Goal: Information Seeking & Learning: Check status

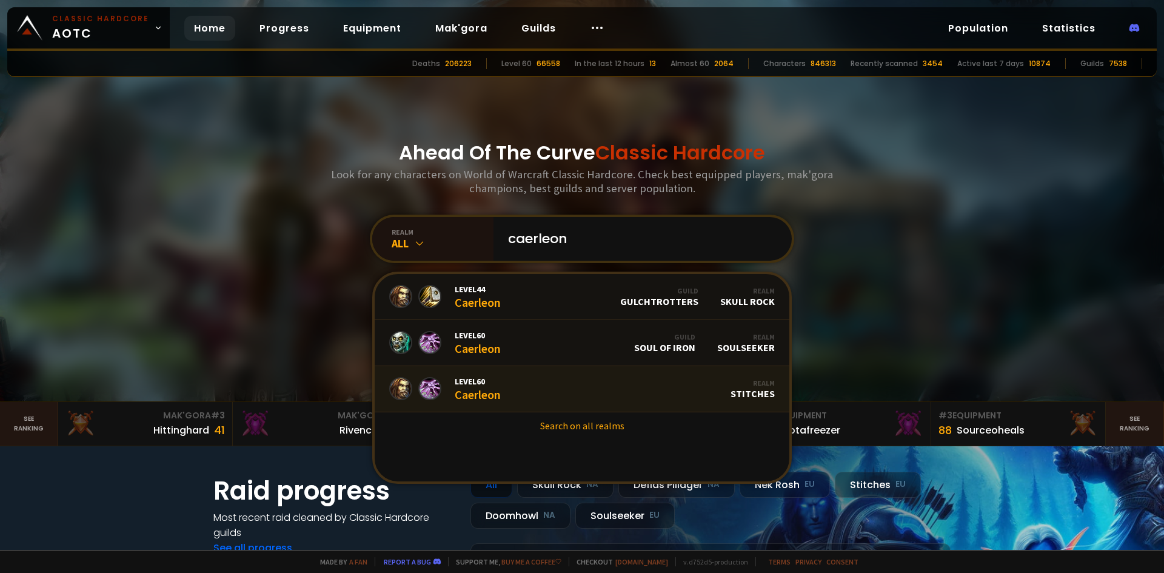
type input "caerleon"
click at [517, 381] on link "Level 60 Caerleon Realm Stitches" at bounding box center [582, 389] width 415 height 46
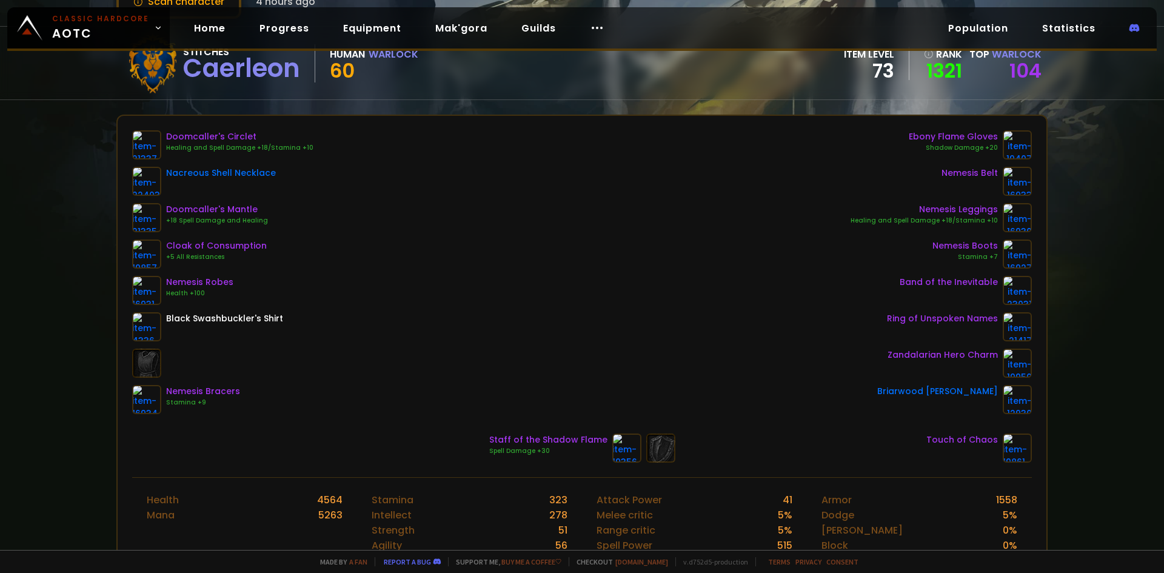
scroll to position [61, 0]
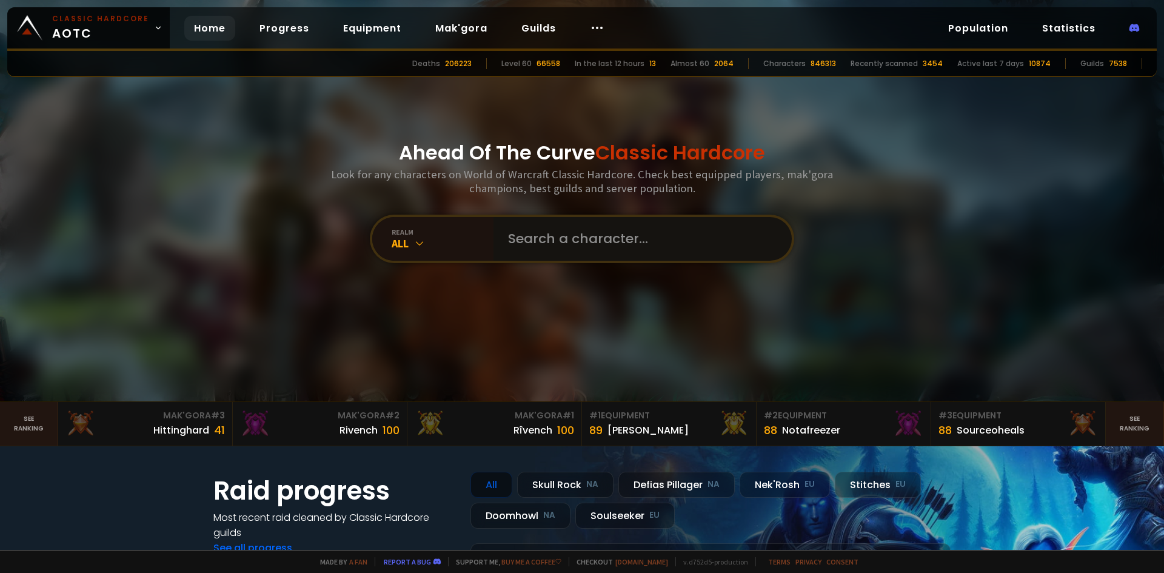
click at [583, 249] on input "text" at bounding box center [639, 239] width 276 height 44
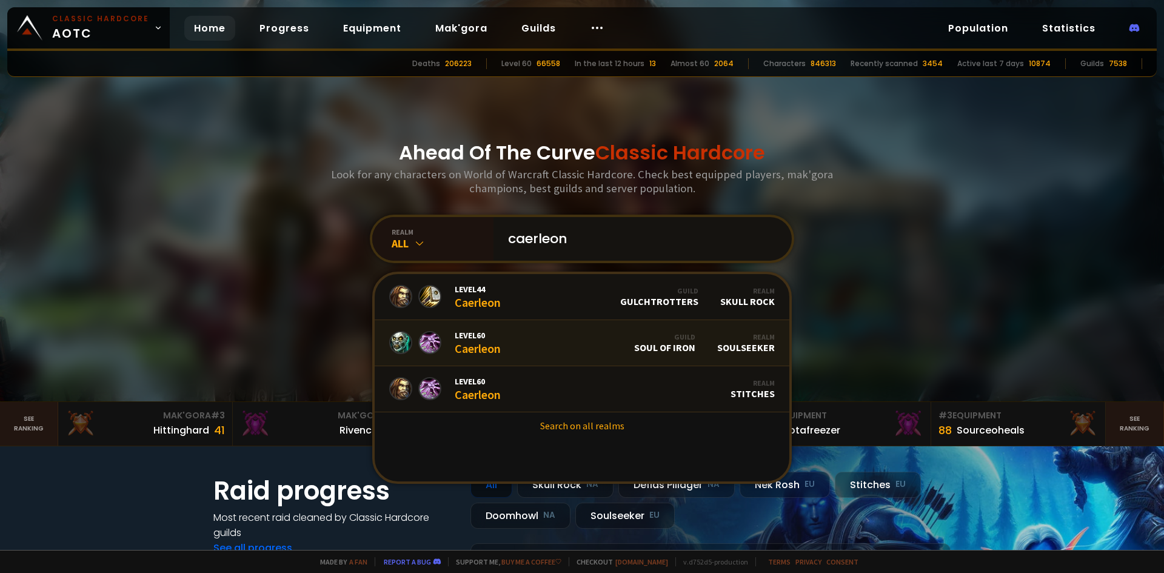
type input "caerleon"
click at [552, 333] on link "Level 60 Caerleon Guild Soul of Iron Realm Soulseeker" at bounding box center [582, 343] width 415 height 46
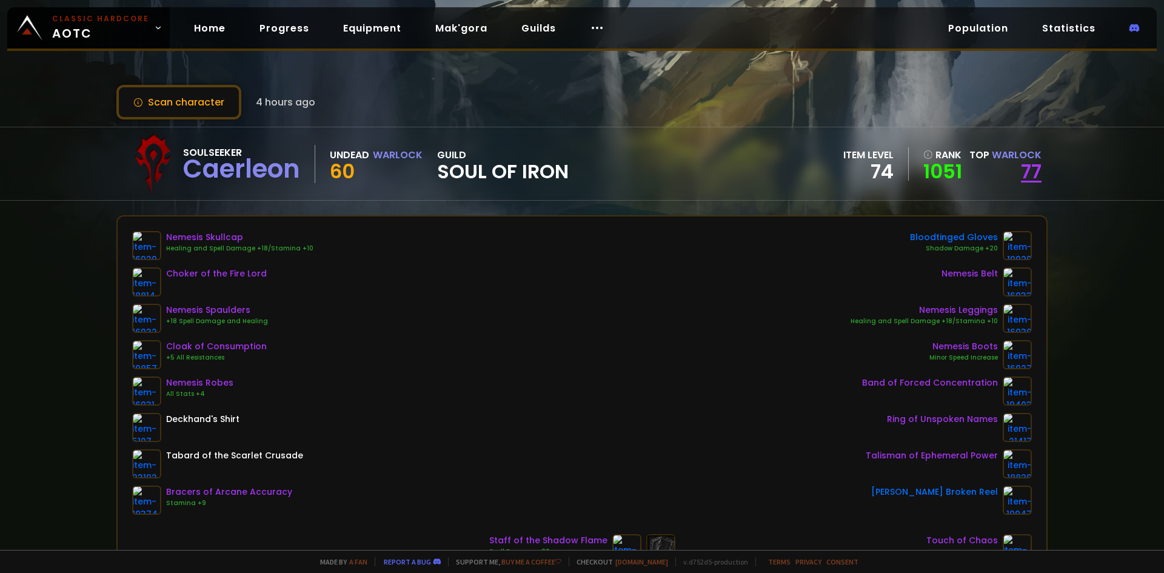
click at [1024, 172] on link "77" at bounding box center [1031, 171] width 21 height 27
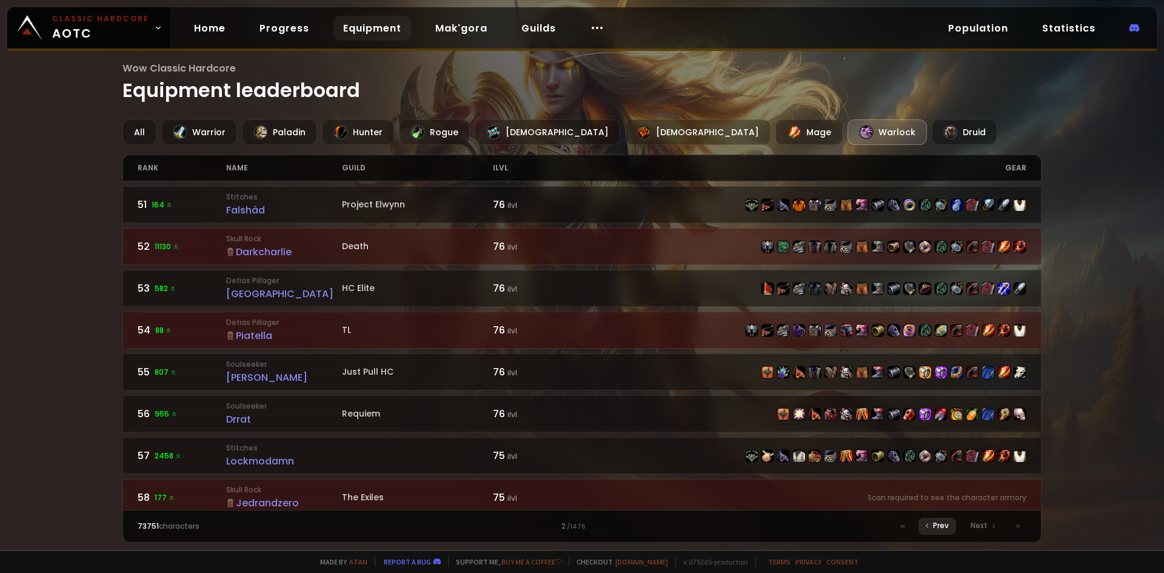
click at [925, 526] on icon at bounding box center [926, 525] width 7 height 7
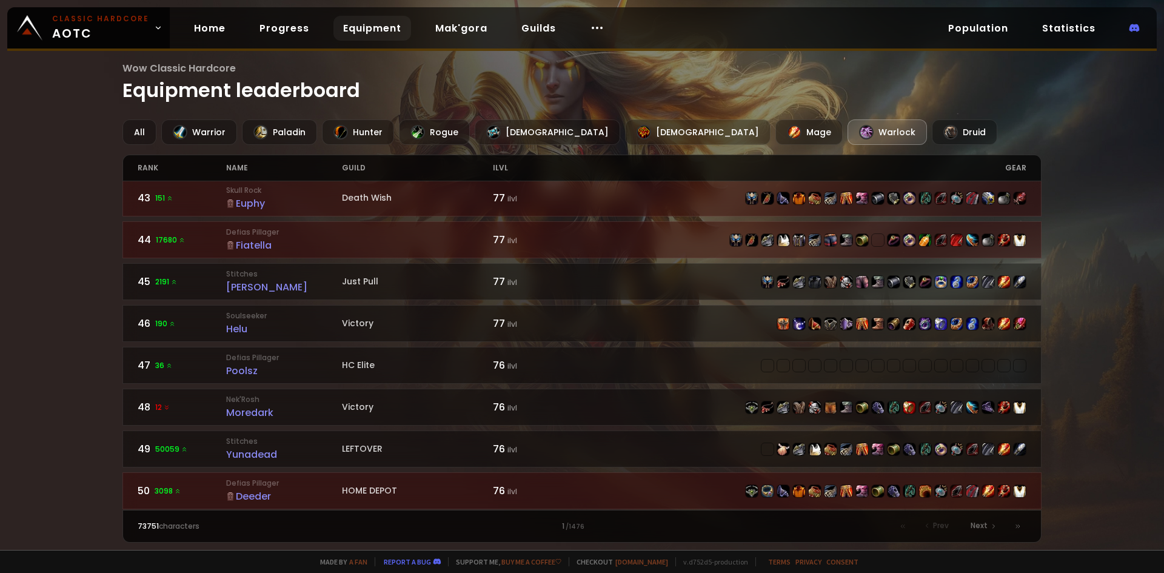
scroll to position [1768, 0]
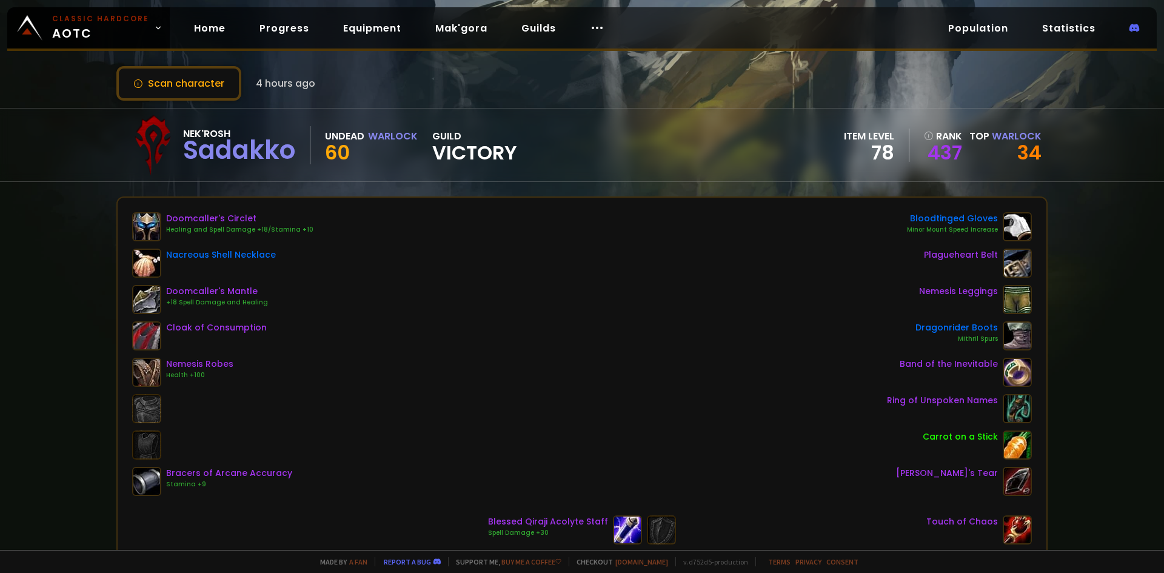
scroll to position [61, 0]
